Goal: Task Accomplishment & Management: Complete application form

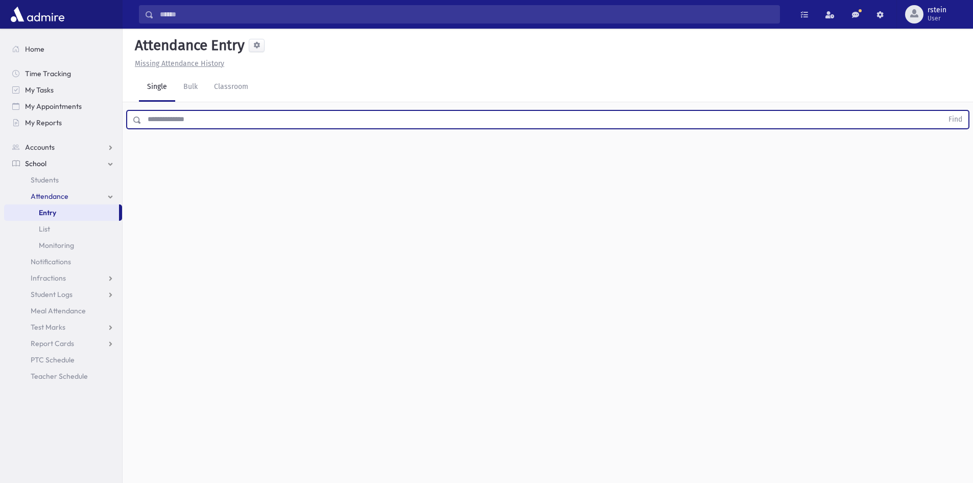
click at [216, 124] on input "text" at bounding box center [543, 119] width 802 height 18
type input "******"
click at [943, 111] on button "Find" at bounding box center [956, 119] width 26 height 17
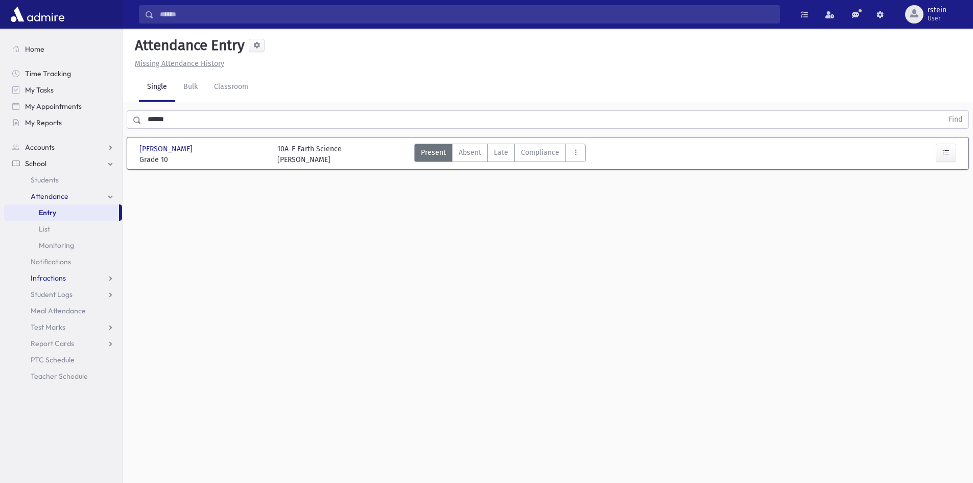
click at [58, 282] on span "Infractions" at bounding box center [48, 277] width 35 height 9
click at [61, 296] on link "Entry" at bounding box center [63, 294] width 118 height 16
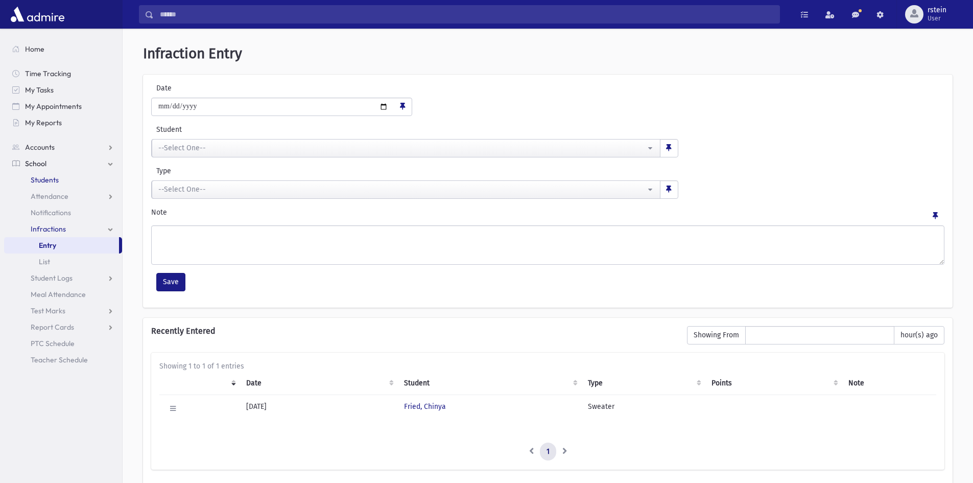
click at [50, 175] on link "Students" at bounding box center [63, 180] width 118 height 16
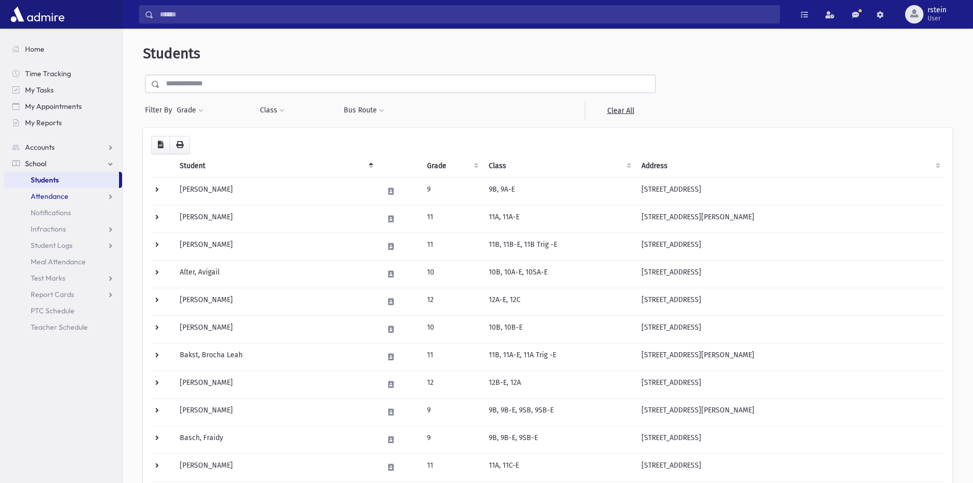
click at [60, 193] on span "Attendance" at bounding box center [50, 196] width 38 height 9
click at [66, 209] on link "Entry" at bounding box center [63, 212] width 118 height 16
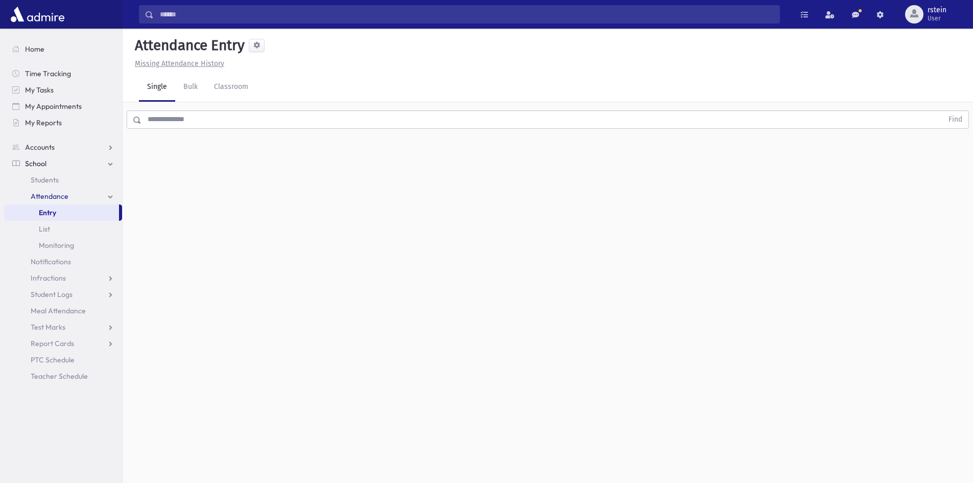
click at [80, 201] on link "Attendance" at bounding box center [63, 196] width 118 height 16
click at [80, 183] on link "Students" at bounding box center [63, 180] width 118 height 16
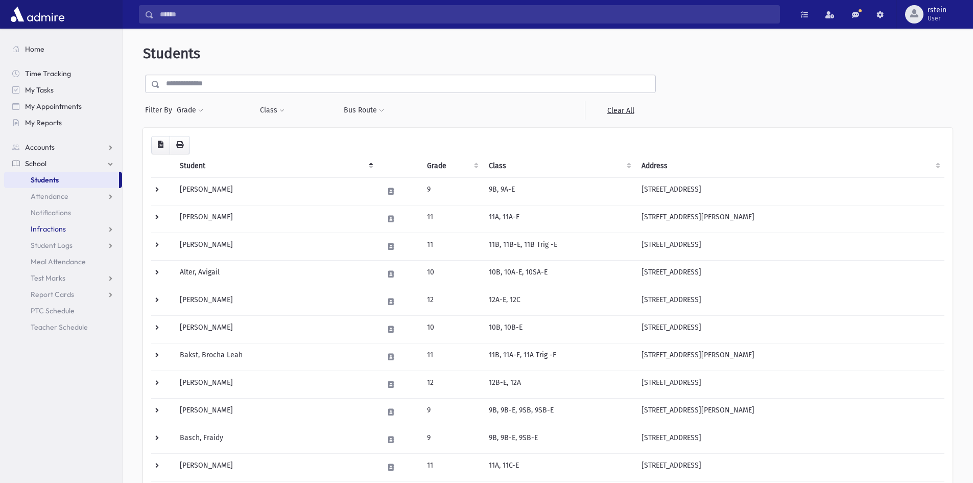
click at [74, 234] on link "Infractions" at bounding box center [63, 229] width 118 height 16
click at [73, 241] on link "Entry" at bounding box center [63, 245] width 118 height 16
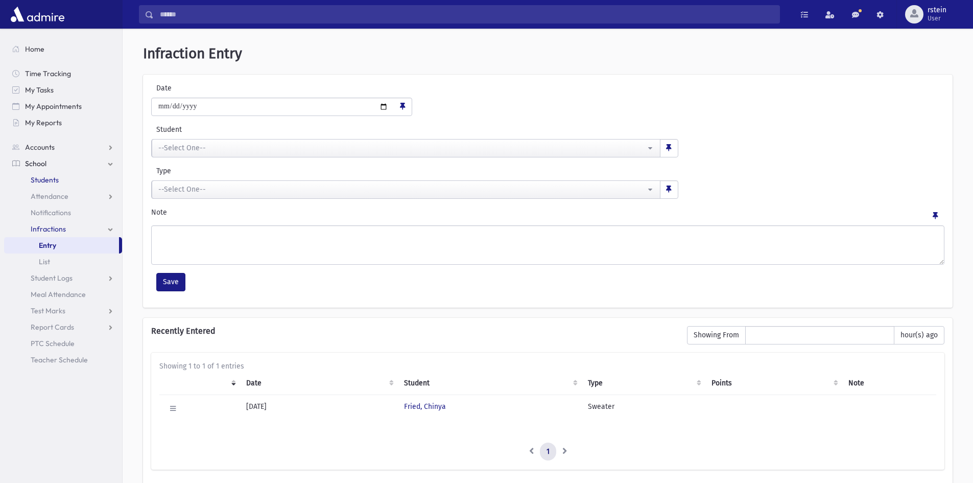
click at [64, 178] on link "Students" at bounding box center [63, 180] width 118 height 16
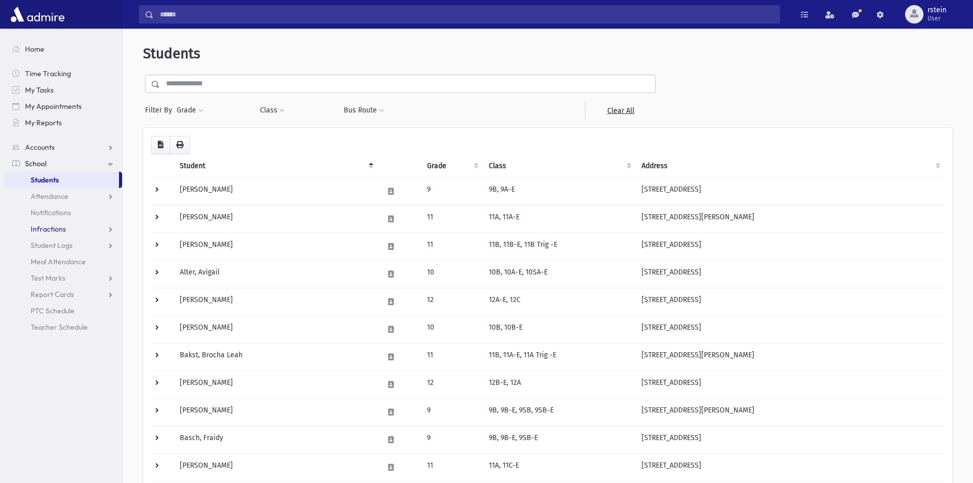
click at [82, 233] on link "Infractions" at bounding box center [63, 229] width 118 height 16
click at [82, 246] on link "Entry" at bounding box center [63, 245] width 118 height 16
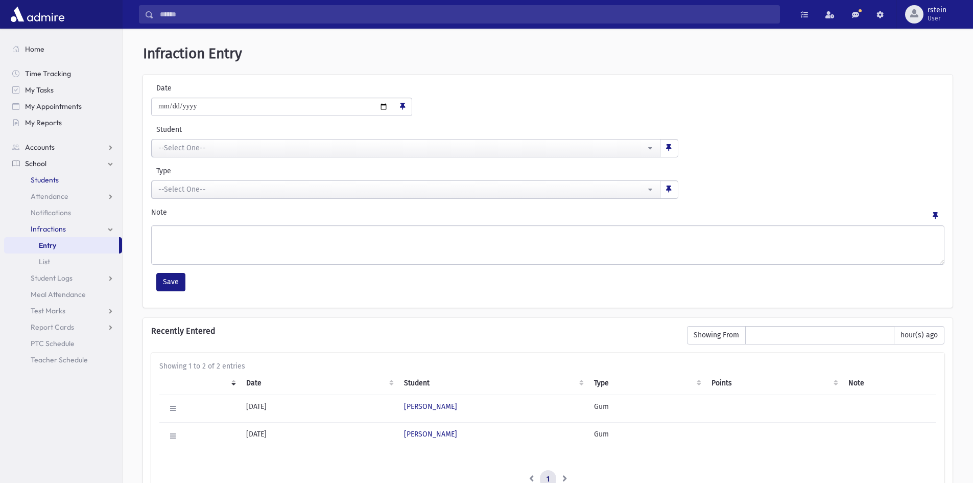
click at [75, 181] on link "Students" at bounding box center [63, 180] width 118 height 16
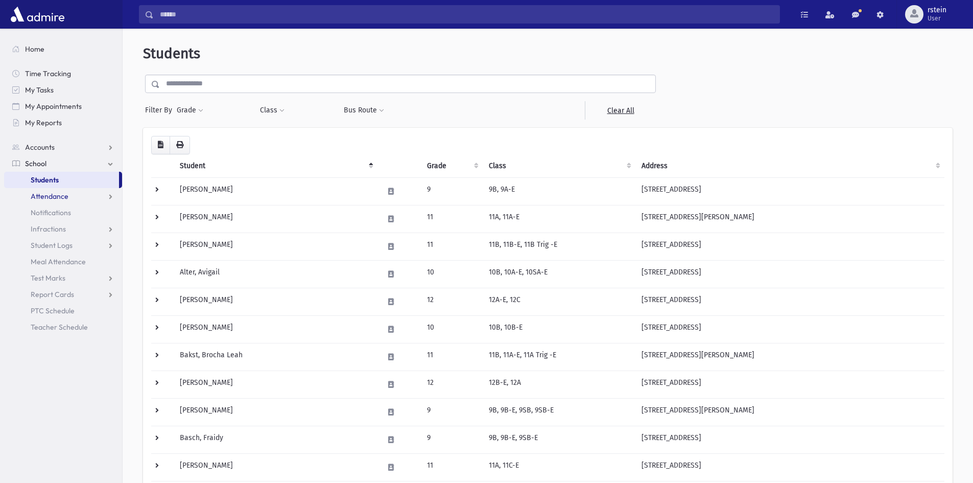
click at [67, 197] on span "Attendance" at bounding box center [50, 196] width 38 height 9
click at [66, 212] on link "Entry" at bounding box center [63, 212] width 118 height 16
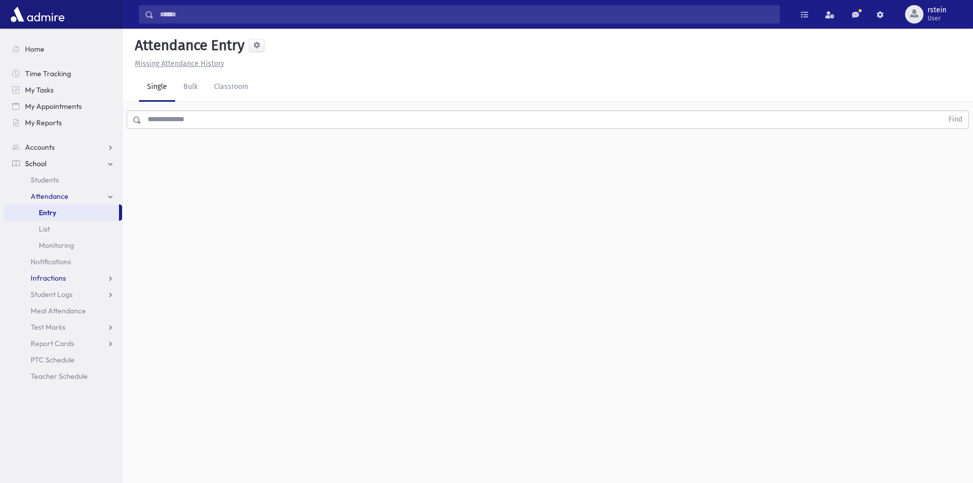
click at [63, 276] on span "Infractions" at bounding box center [48, 277] width 35 height 9
click at [67, 299] on link "Entry" at bounding box center [63, 294] width 118 height 16
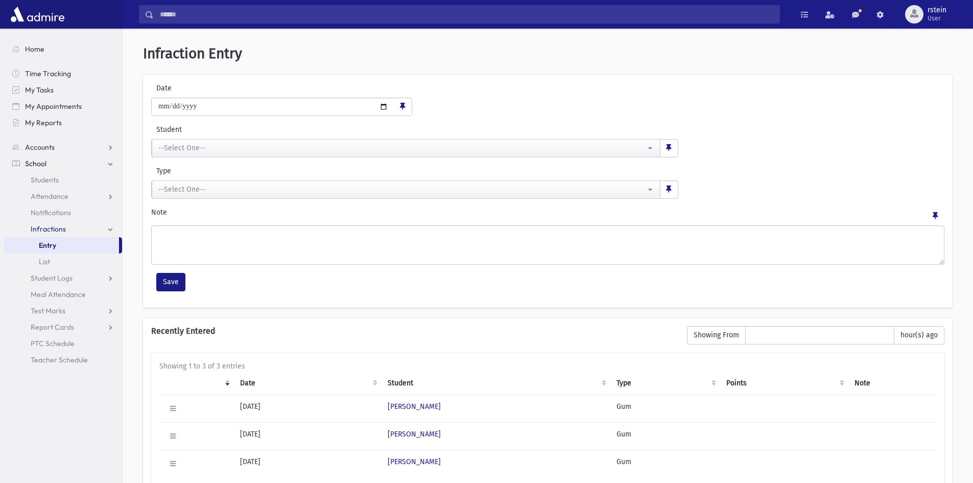
click at [19, 16] on img at bounding box center [37, 14] width 59 height 20
